Goal: Transaction & Acquisition: Book appointment/travel/reservation

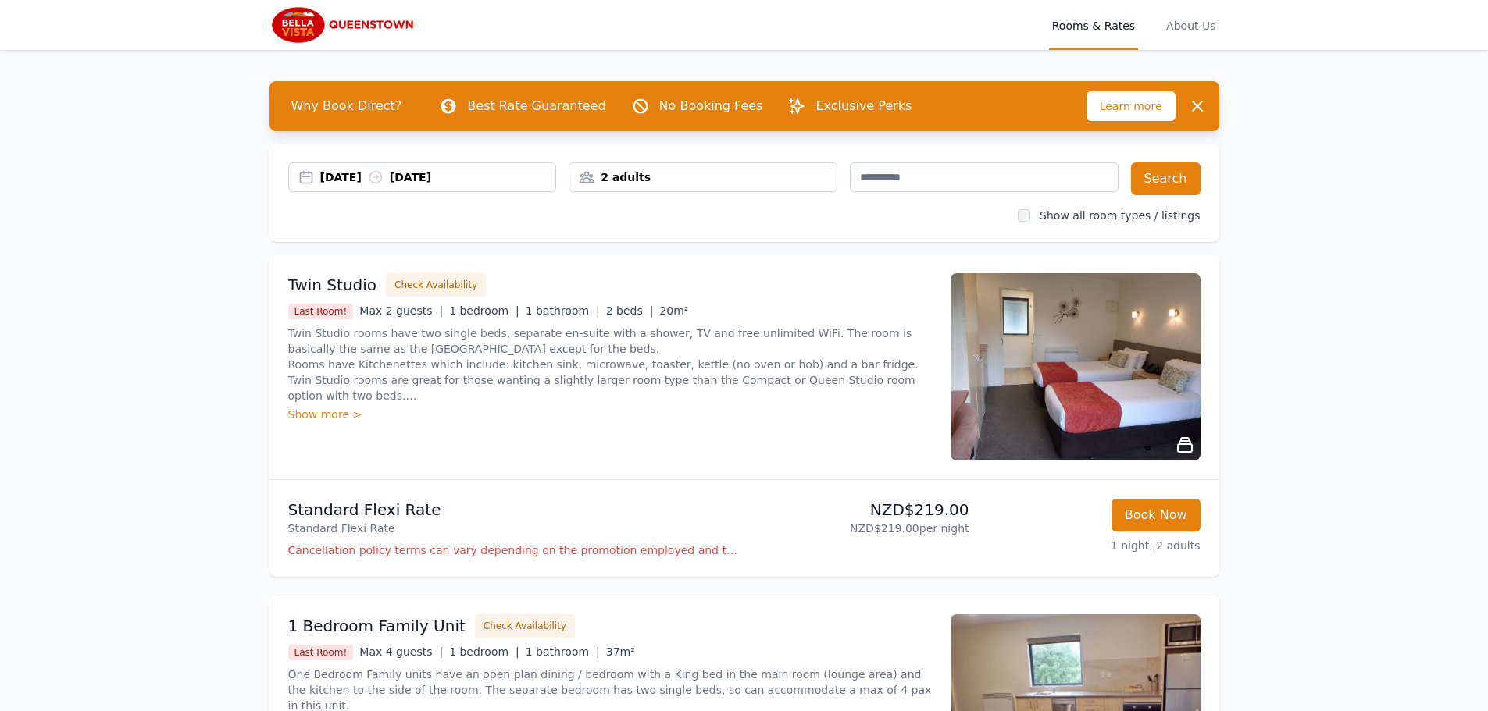
click at [433, 181] on div "02 Sep 2025 03 Sep 2025" at bounding box center [438, 177] width 236 height 16
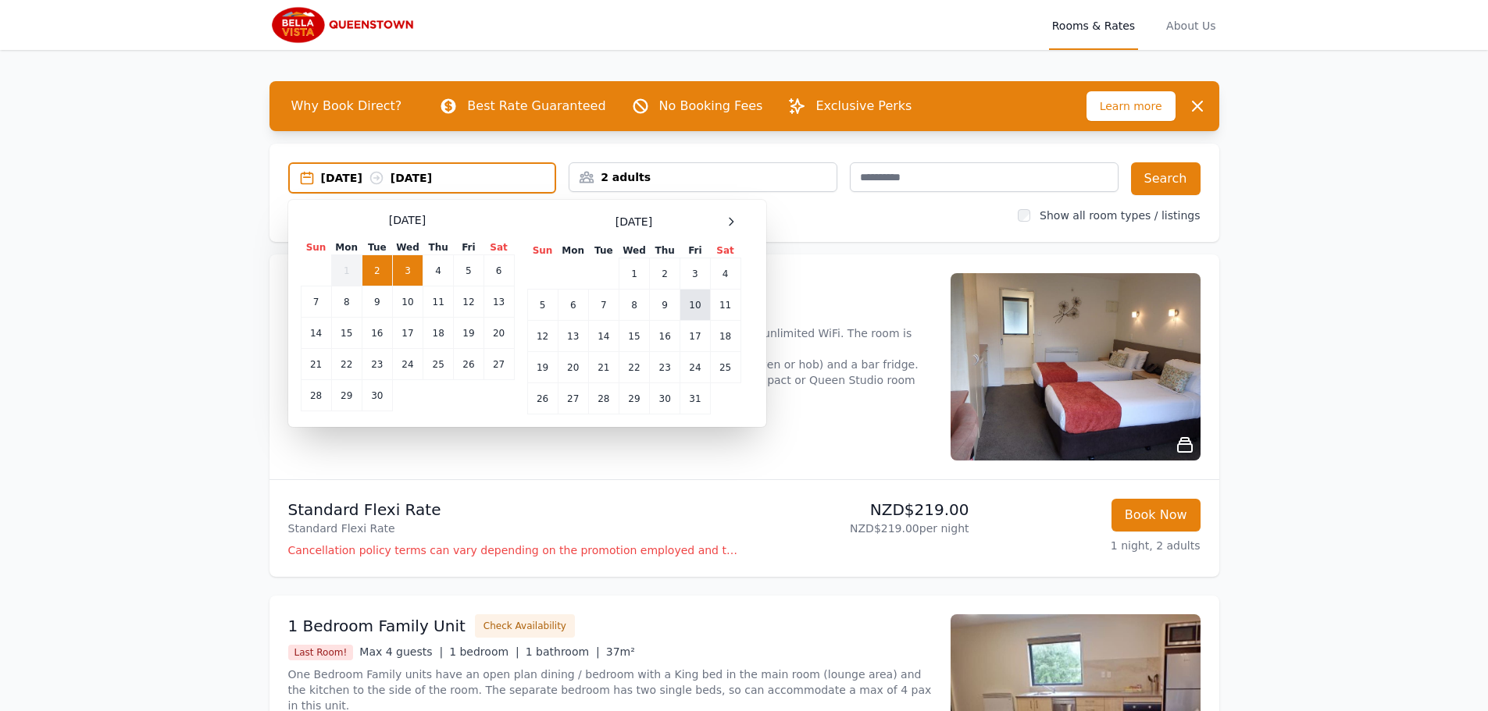
click at [687, 311] on td "10" at bounding box center [695, 305] width 30 height 31
click at [572, 343] on td "13" at bounding box center [573, 336] width 30 height 31
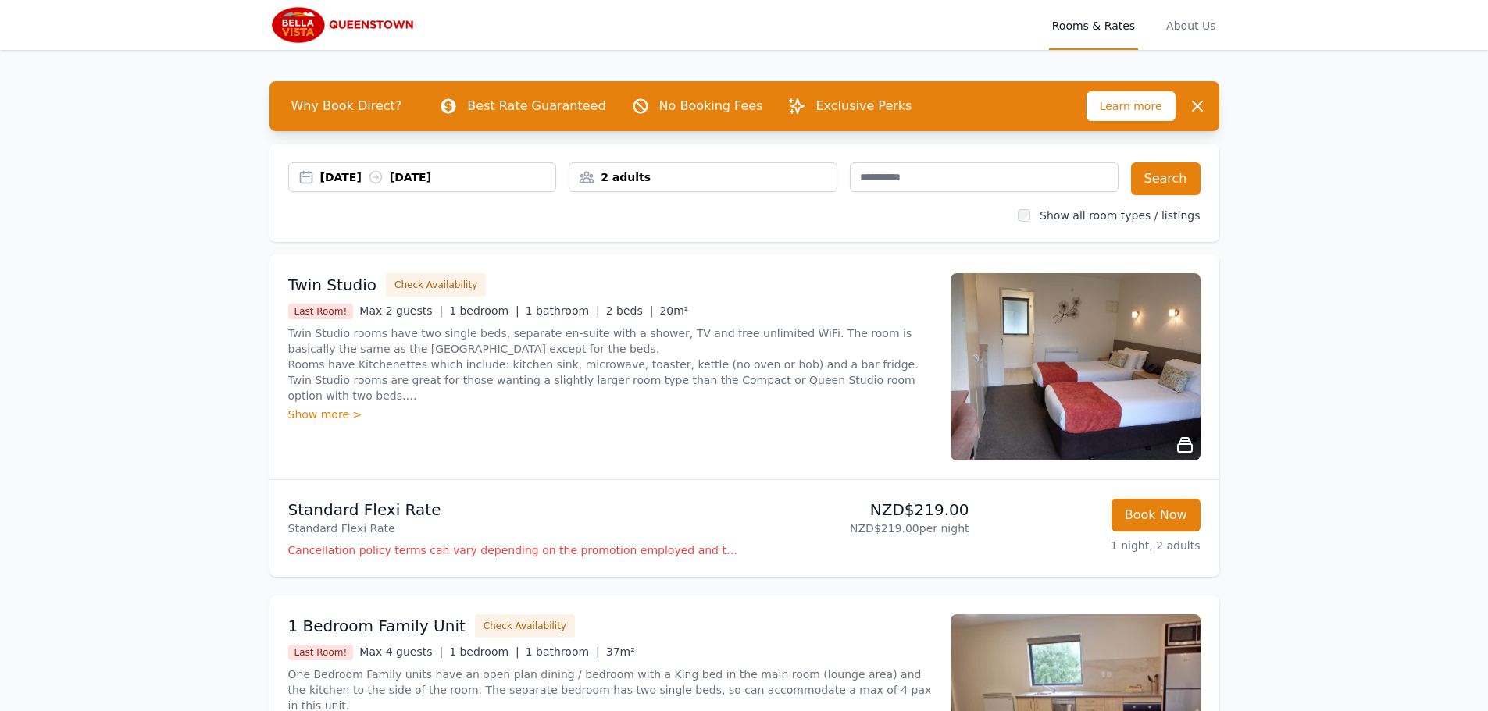
click at [699, 173] on div "2 adults" at bounding box center [702, 177] width 267 height 16
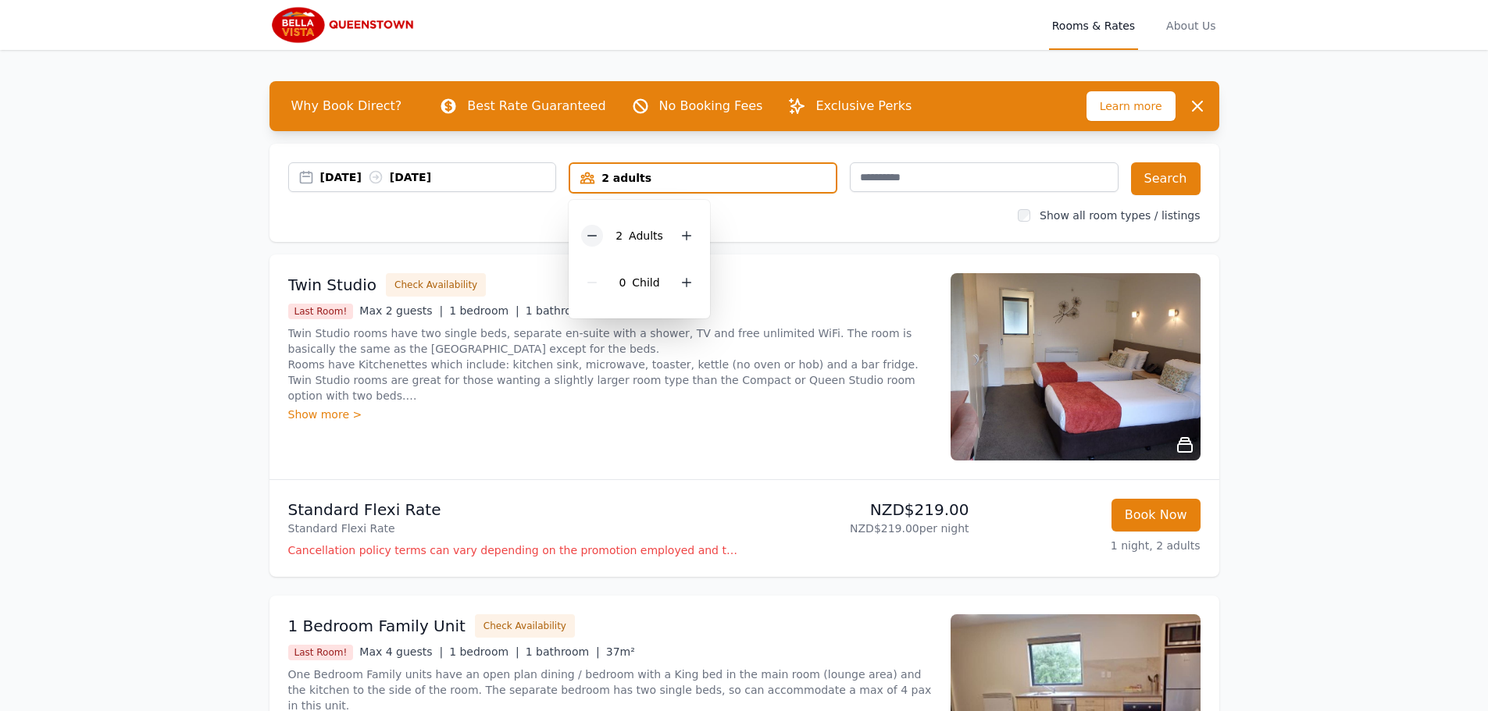
click at [593, 240] on icon at bounding box center [592, 236] width 12 height 12
click at [1175, 177] on button "Search" at bounding box center [1165, 178] width 69 height 33
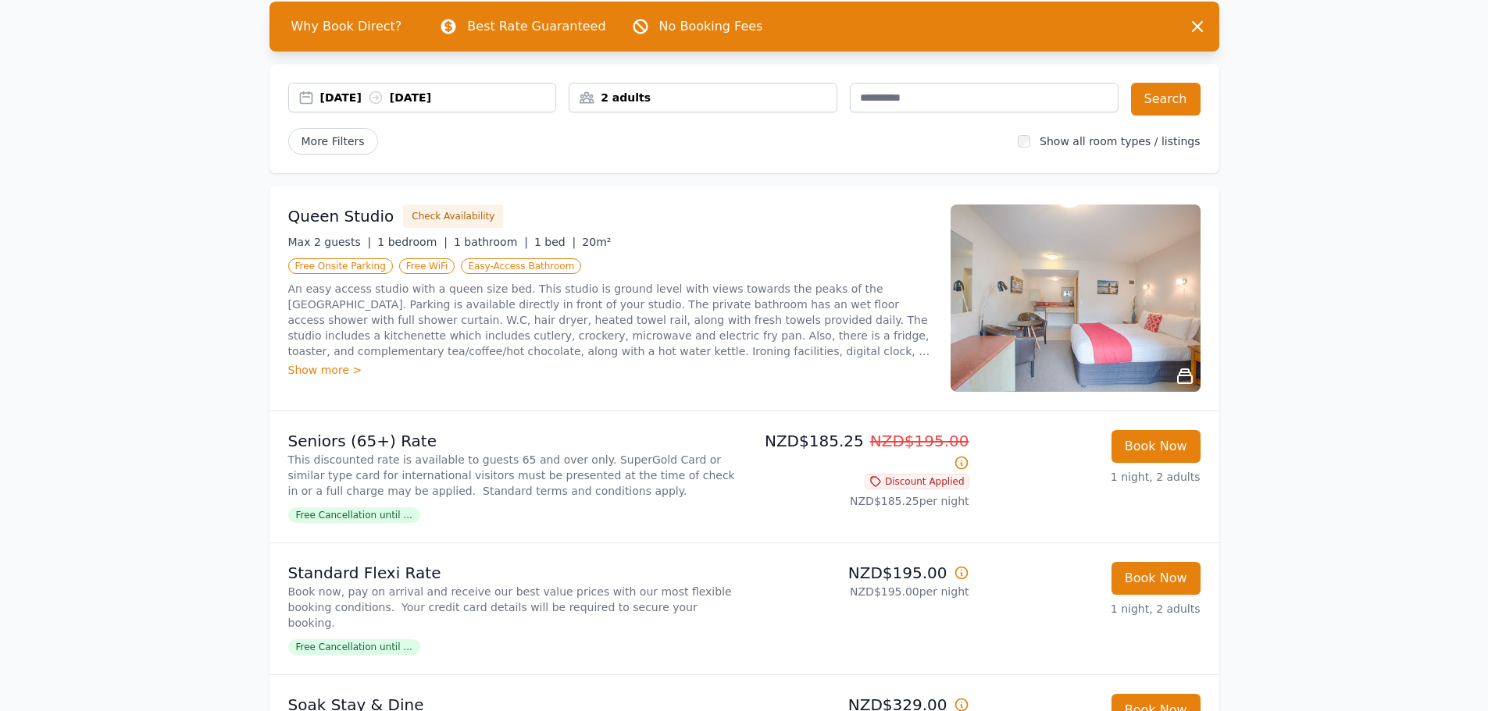
scroll to position [156, 0]
